Goal: Information Seeking & Learning: Learn about a topic

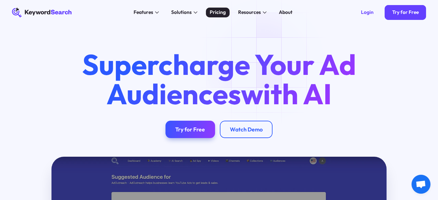
click at [215, 10] on div "Pricing" at bounding box center [218, 13] width 16 height 8
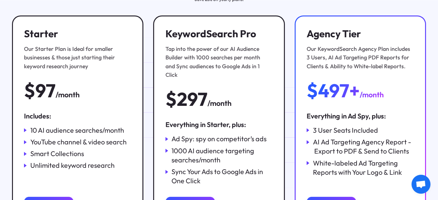
scroll to position [118, 0]
